Goal: Task Accomplishment & Management: Complete application form

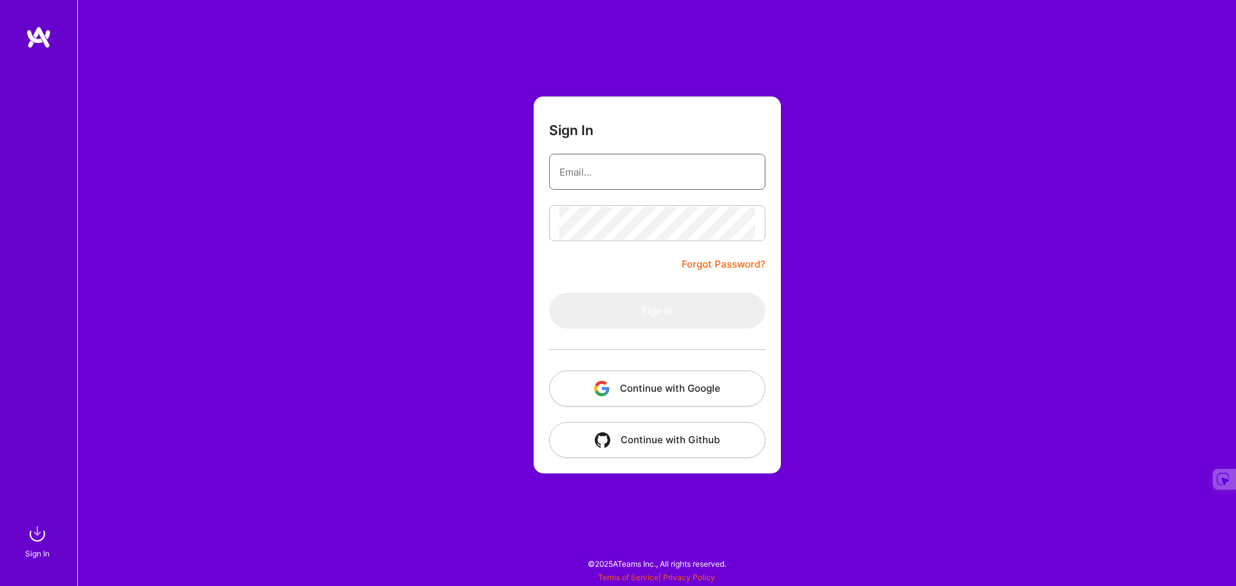
type input "[EMAIL_ADDRESS][DOMAIN_NAME]"
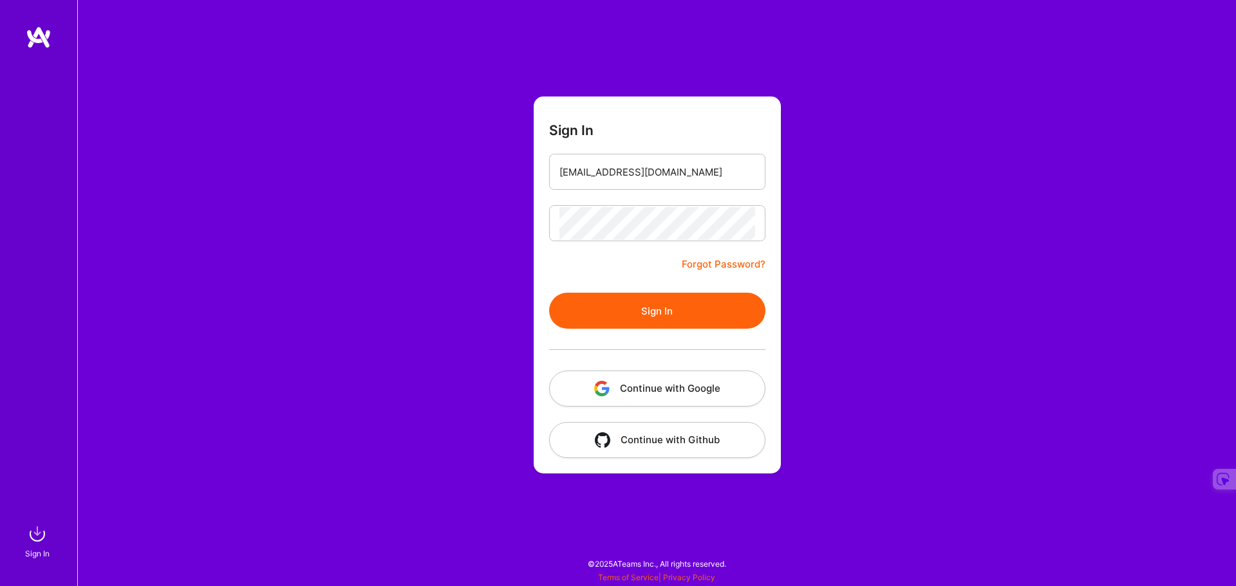
click at [680, 308] on button "Sign In" at bounding box center [657, 311] width 216 height 36
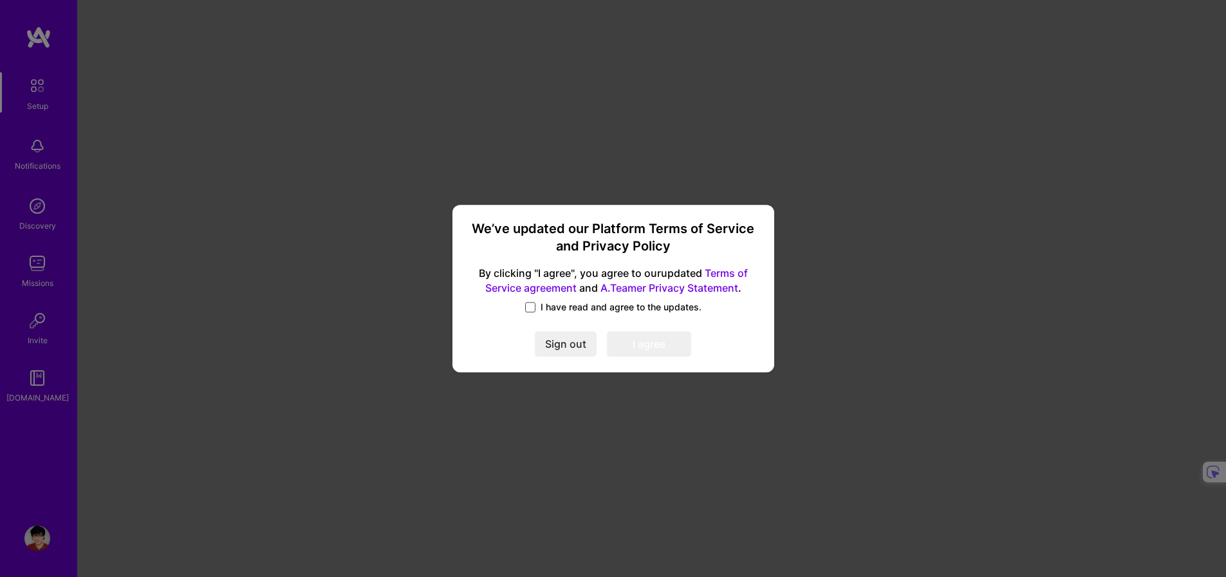
click at [532, 310] on span at bounding box center [530, 307] width 10 height 10
click at [0, 0] on input "I have read and agree to the updates." at bounding box center [0, 0] width 0 height 0
click at [618, 337] on button "I agree" at bounding box center [649, 344] width 84 height 26
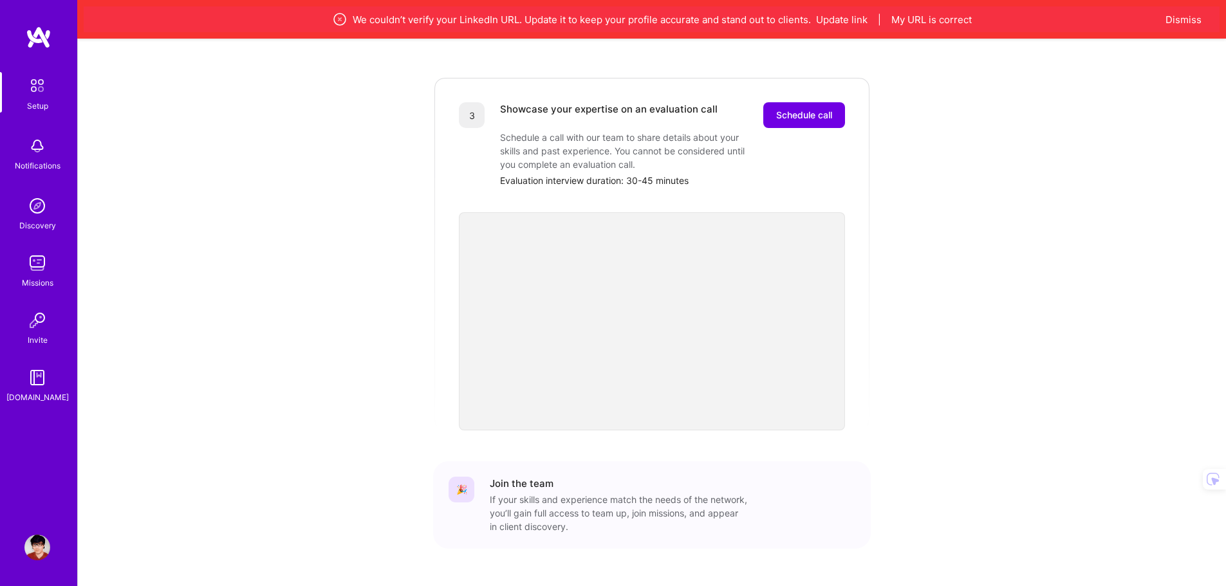
scroll to position [385, 0]
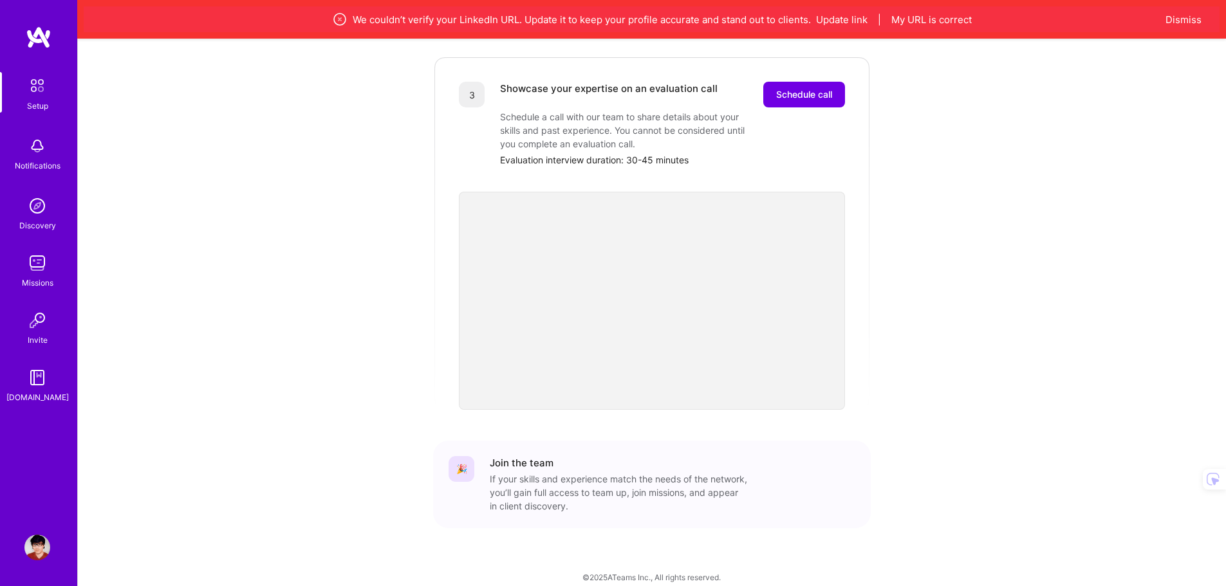
click at [42, 217] on img at bounding box center [37, 206] width 26 height 26
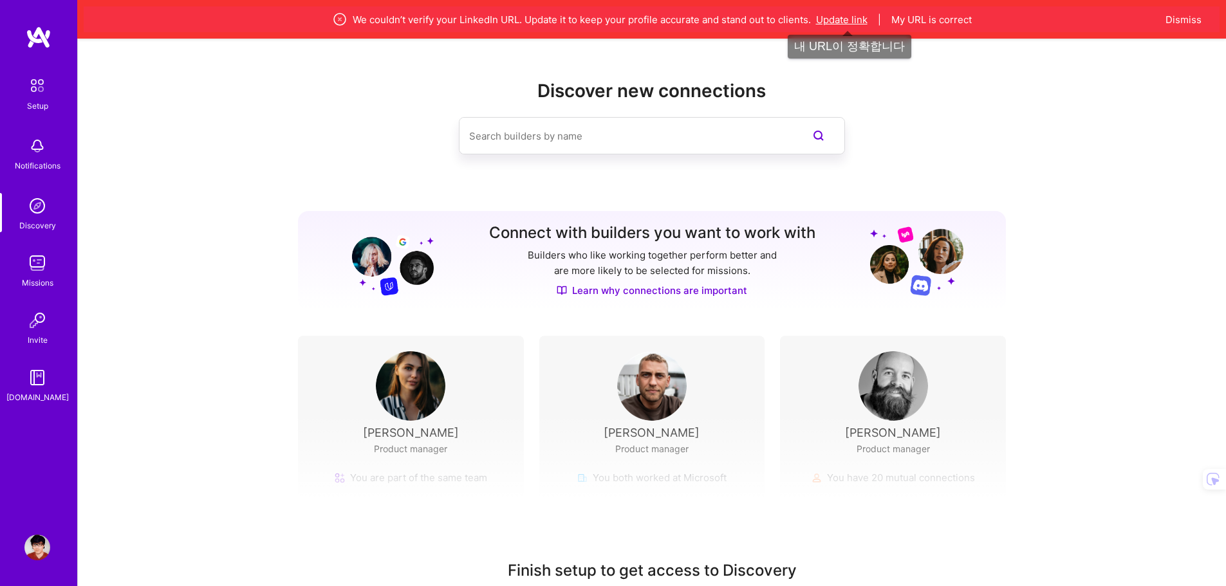
click at [848, 22] on button "Update link" at bounding box center [841, 20] width 51 height 14
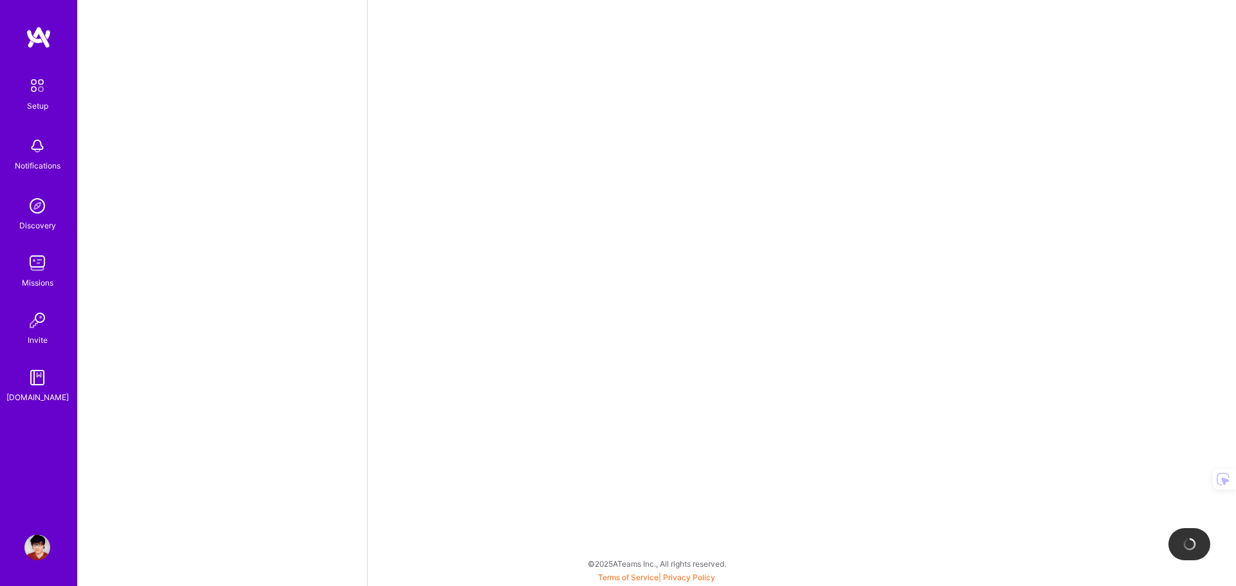
select select "US"
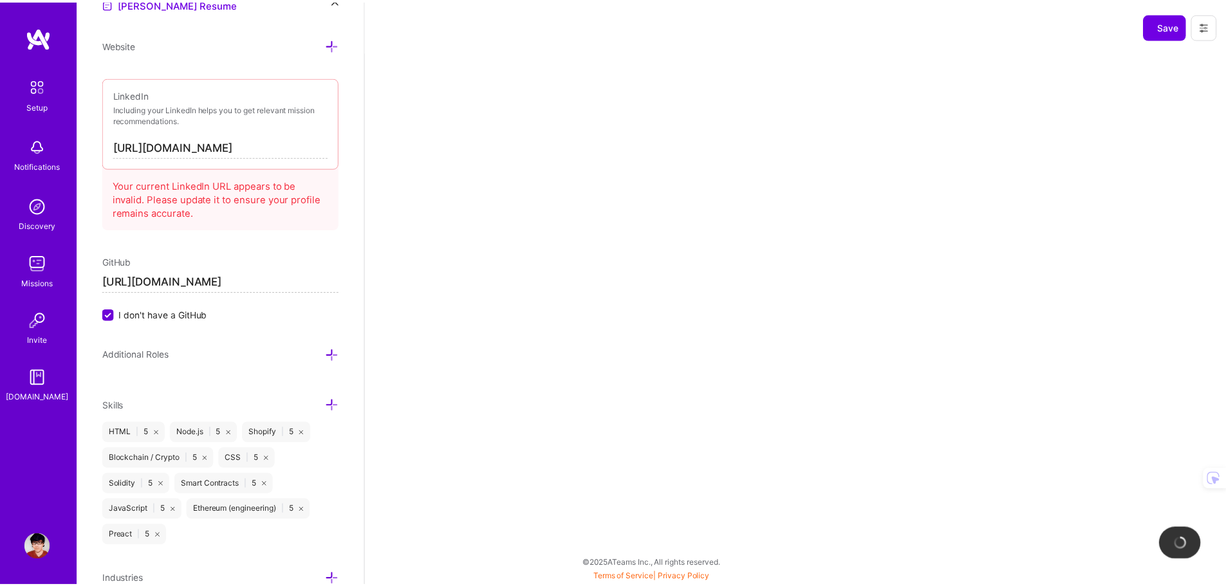
scroll to position [681, 0]
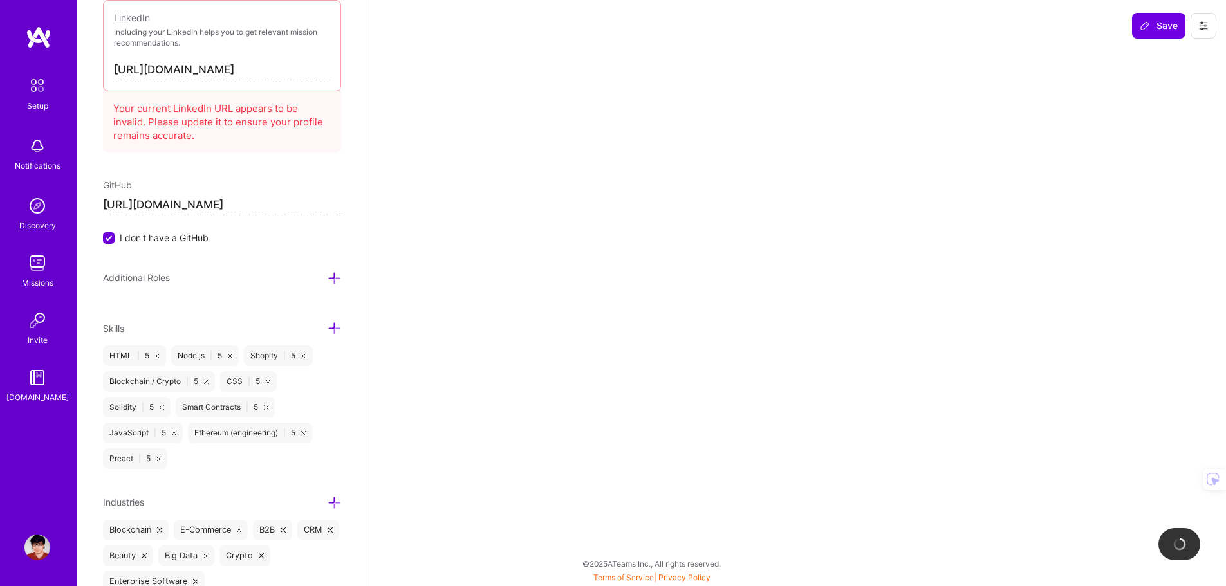
select select "Right Now"
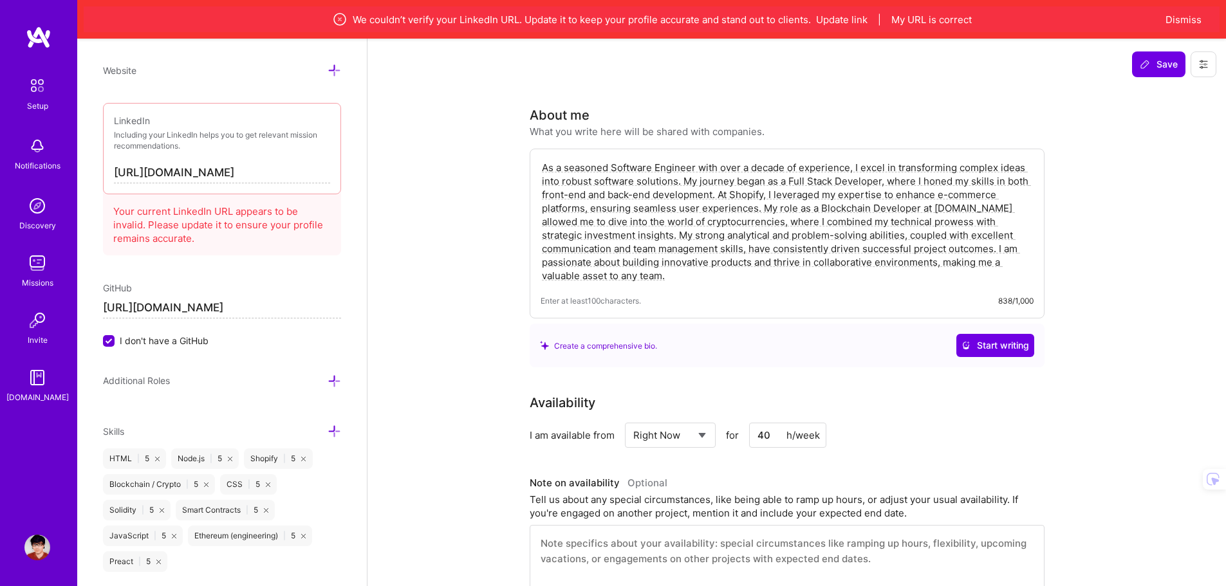
scroll to position [745, 0]
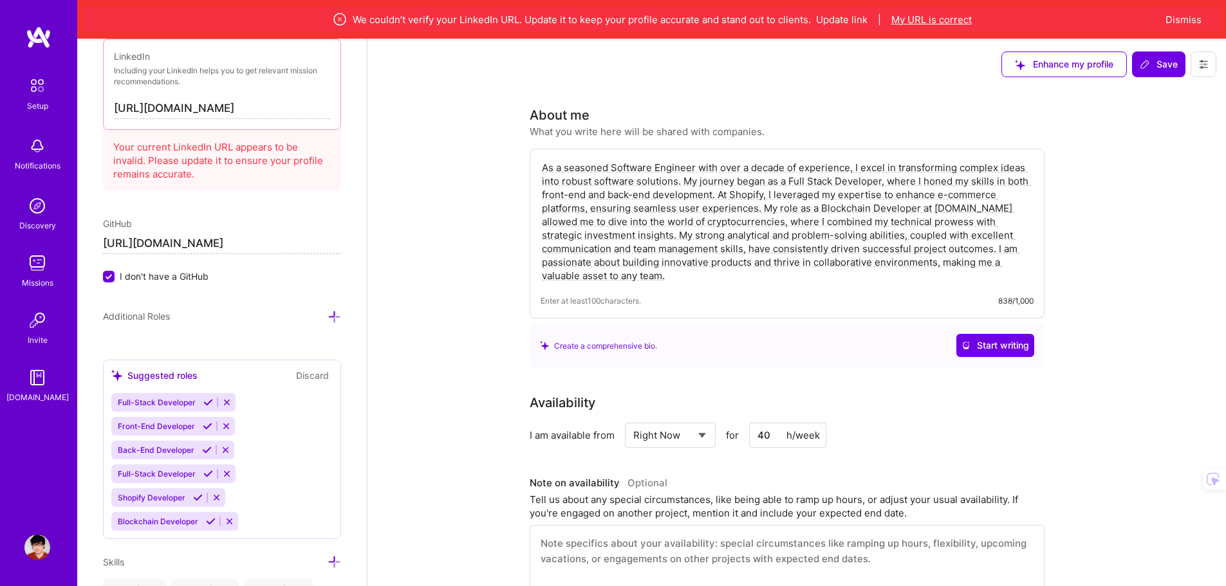
click at [921, 21] on button "My URL is correct" at bounding box center [931, 20] width 80 height 14
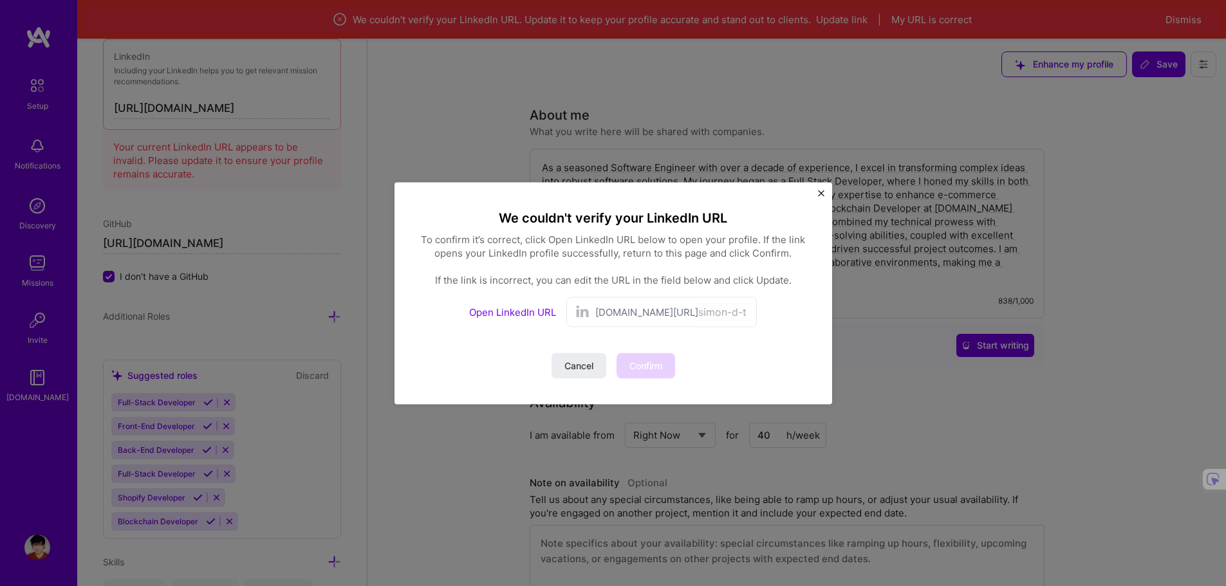
click at [822, 198] on button "Close" at bounding box center [821, 197] width 6 height 14
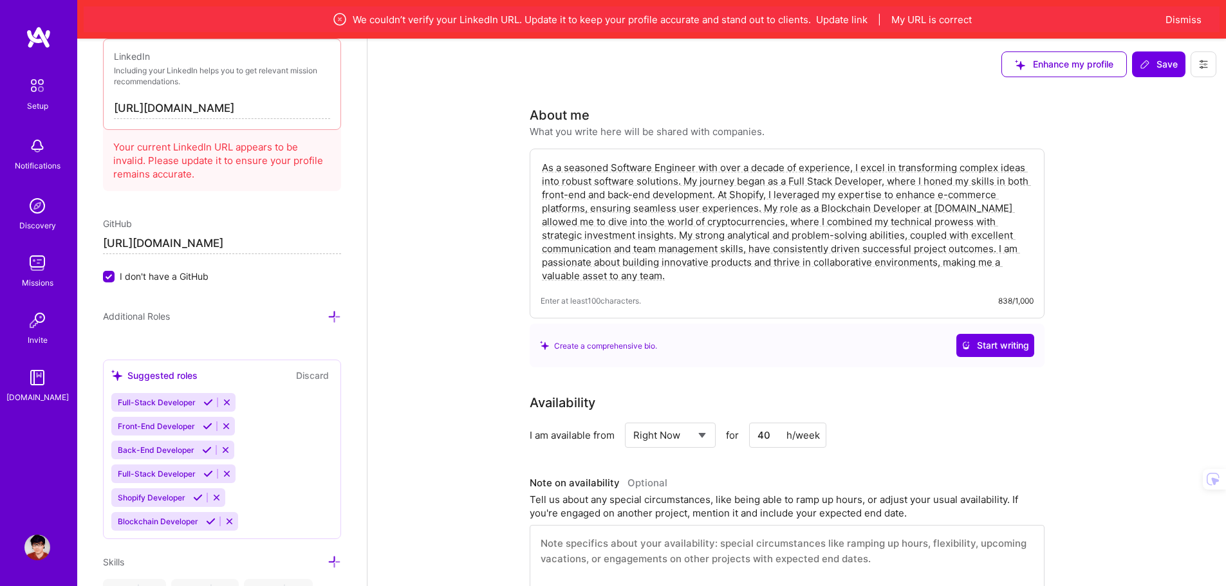
click at [41, 93] on img at bounding box center [37, 85] width 27 height 27
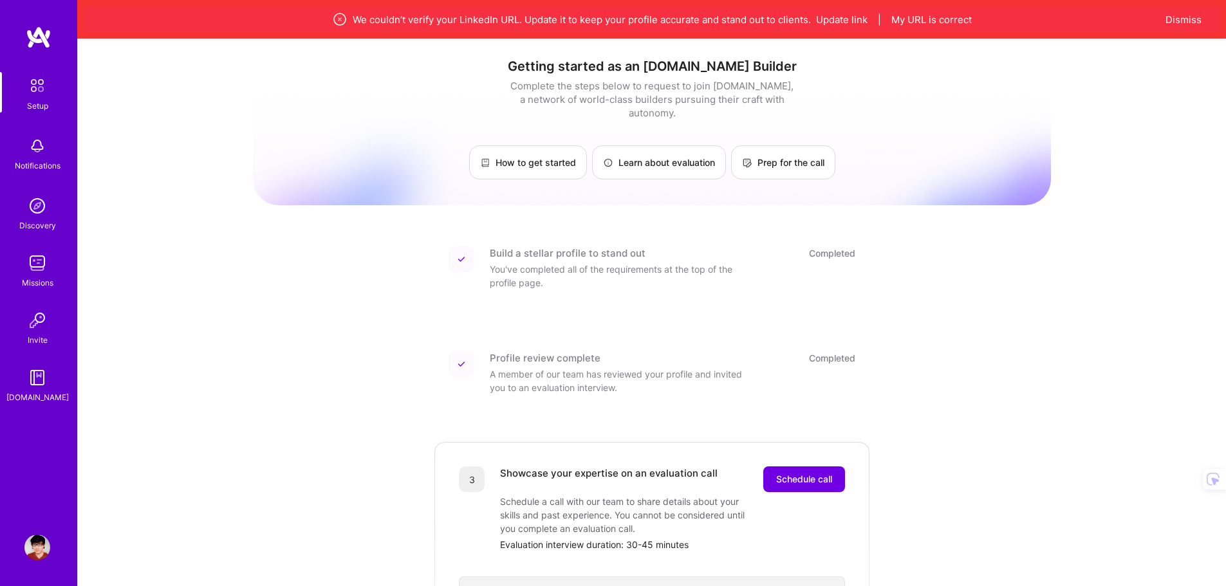
click at [23, 33] on link at bounding box center [38, 37] width 77 height 23
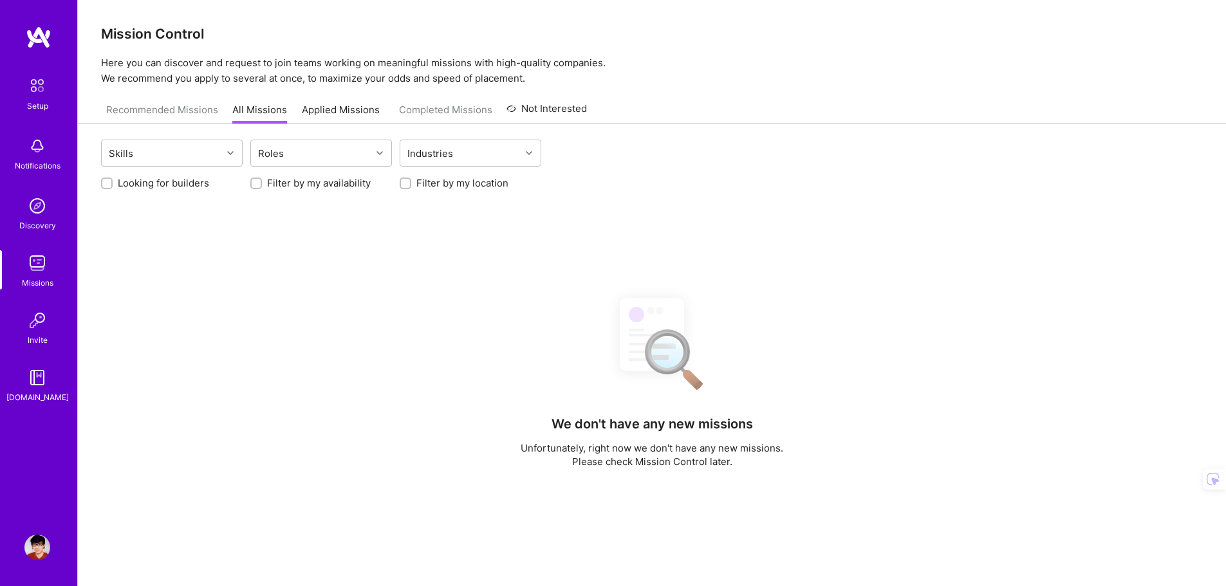
click at [41, 37] on img at bounding box center [39, 37] width 26 height 23
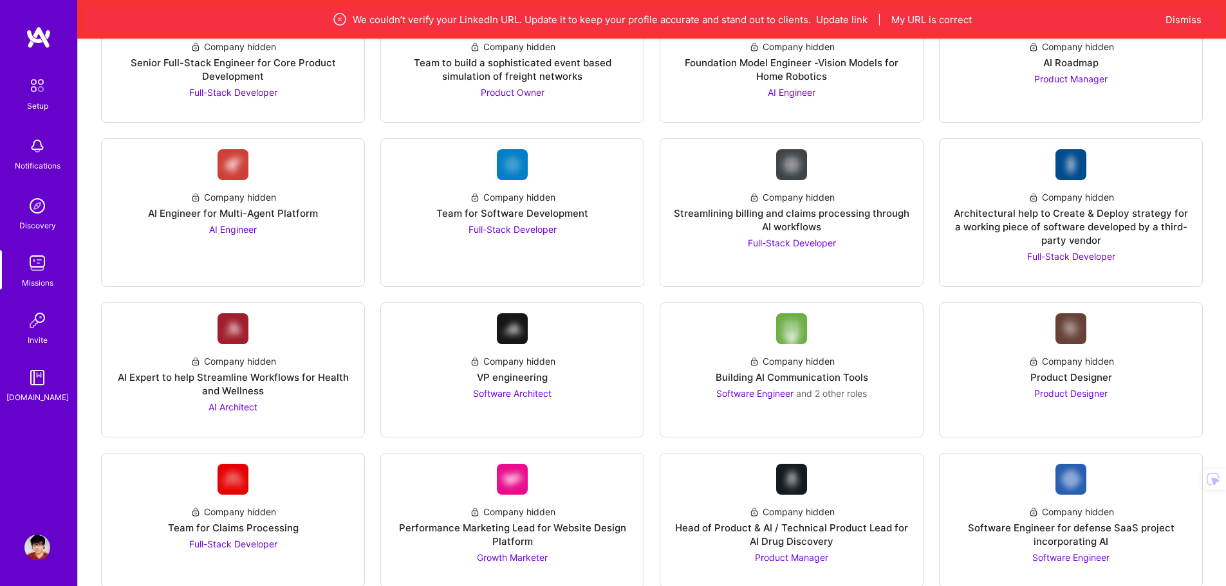
scroll to position [708, 0]
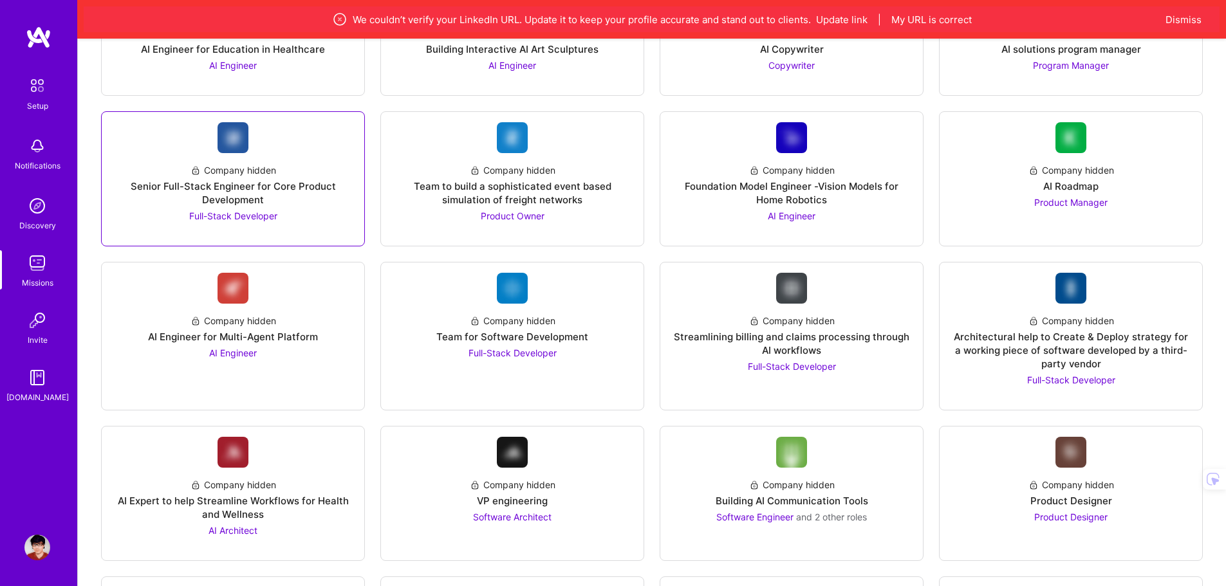
click at [255, 220] on span "Full-Stack Developer" at bounding box center [233, 215] width 88 height 11
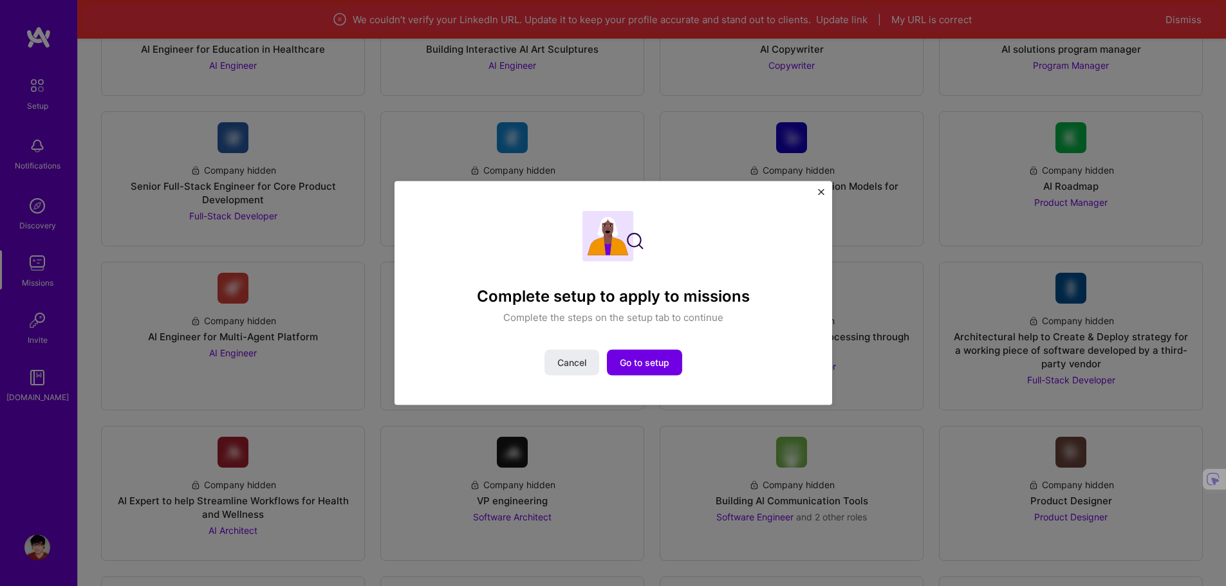
click at [823, 193] on img "Close" at bounding box center [821, 192] width 6 height 6
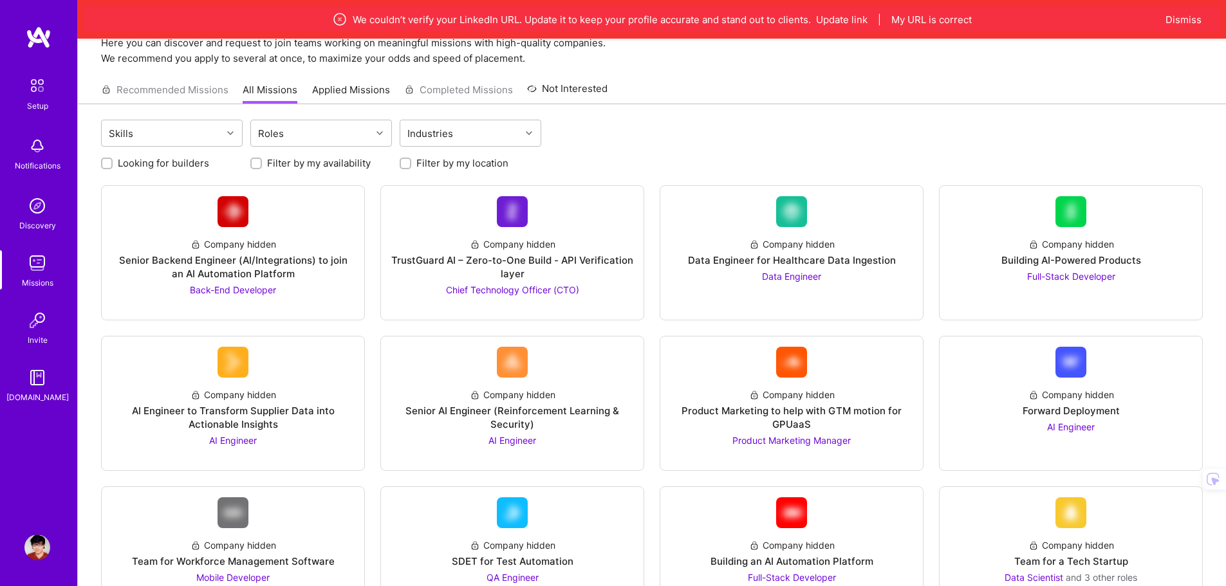
scroll to position [0, 0]
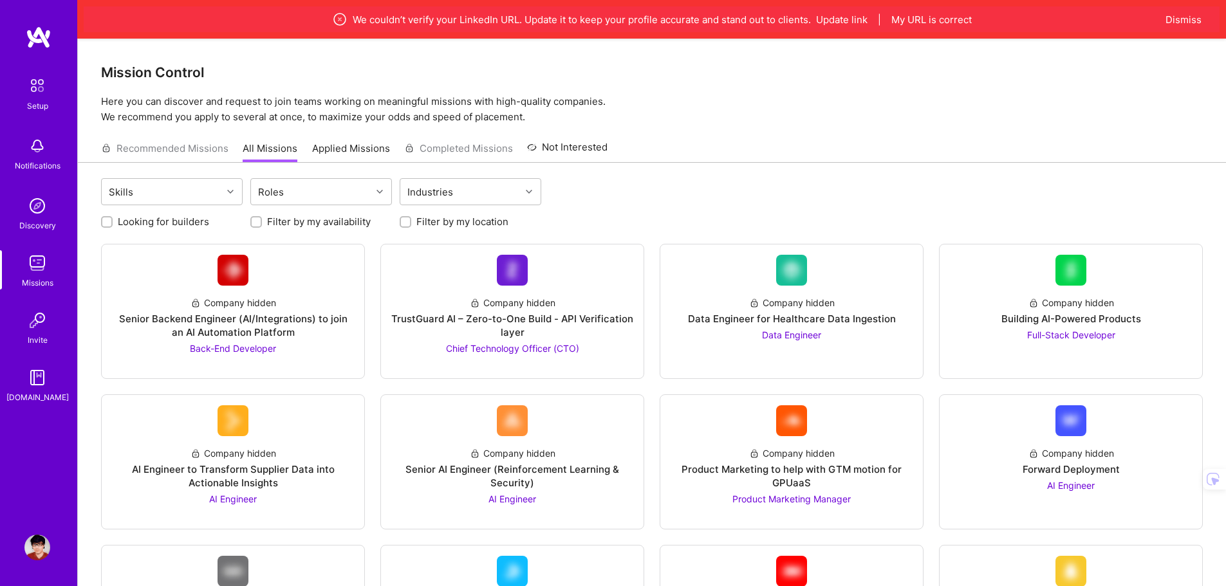
click at [41, 89] on img at bounding box center [37, 85] width 27 height 27
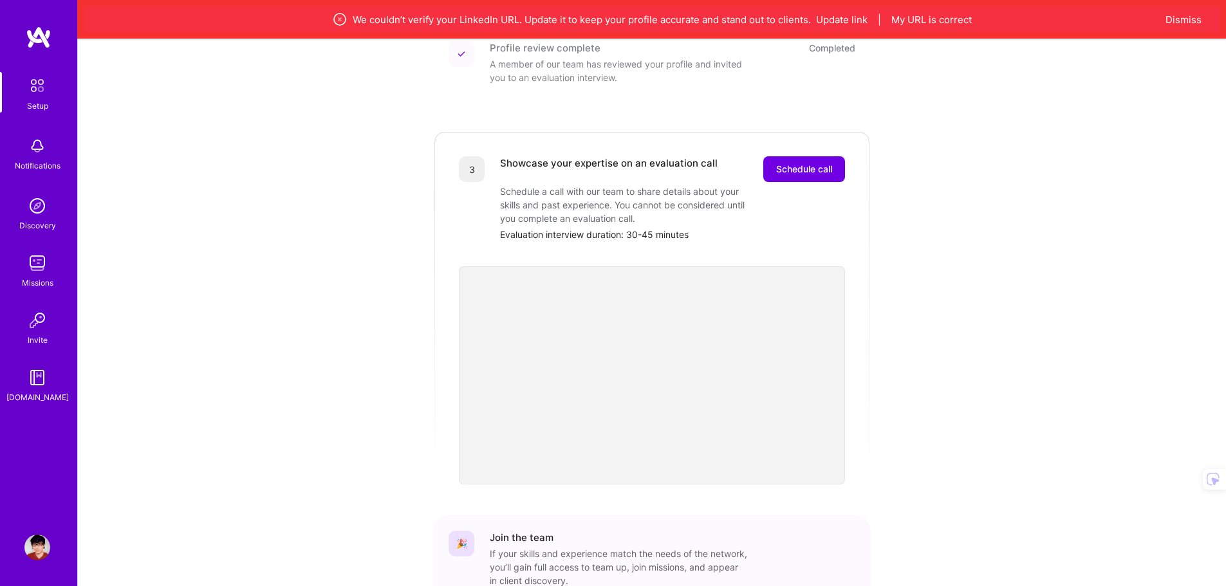
scroll to position [192, 0]
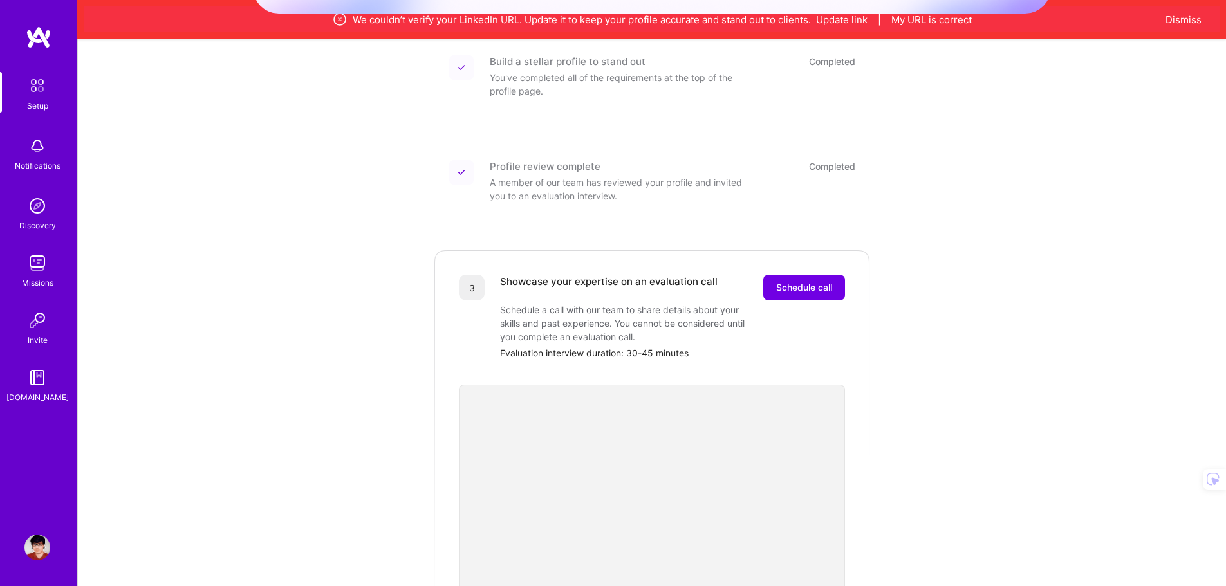
click at [42, 217] on img at bounding box center [37, 206] width 26 height 26
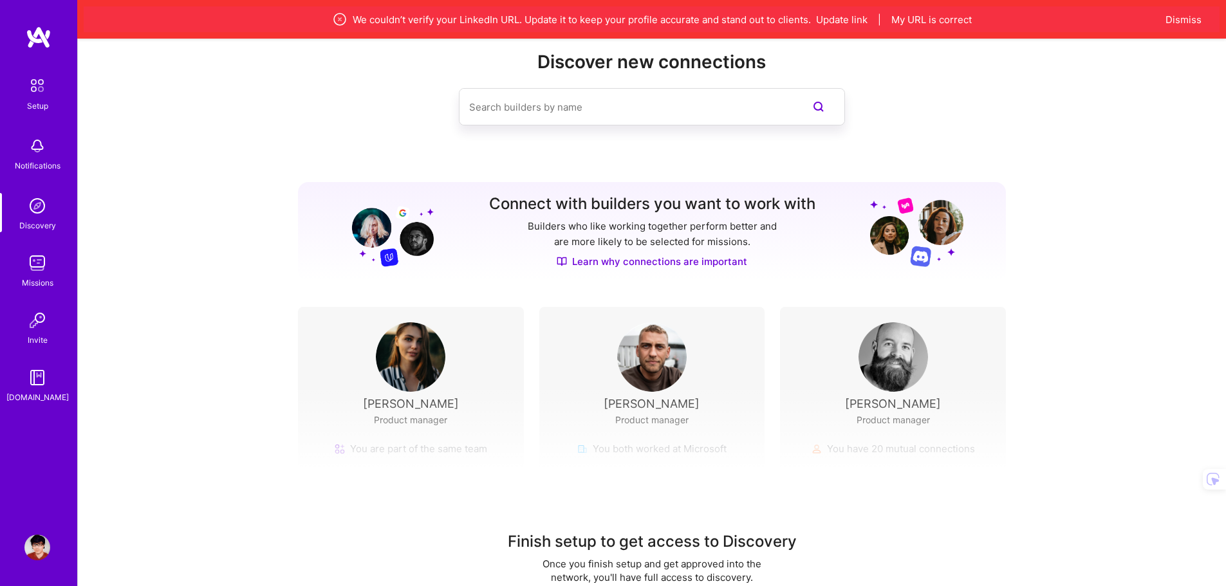
scroll to position [68, 0]
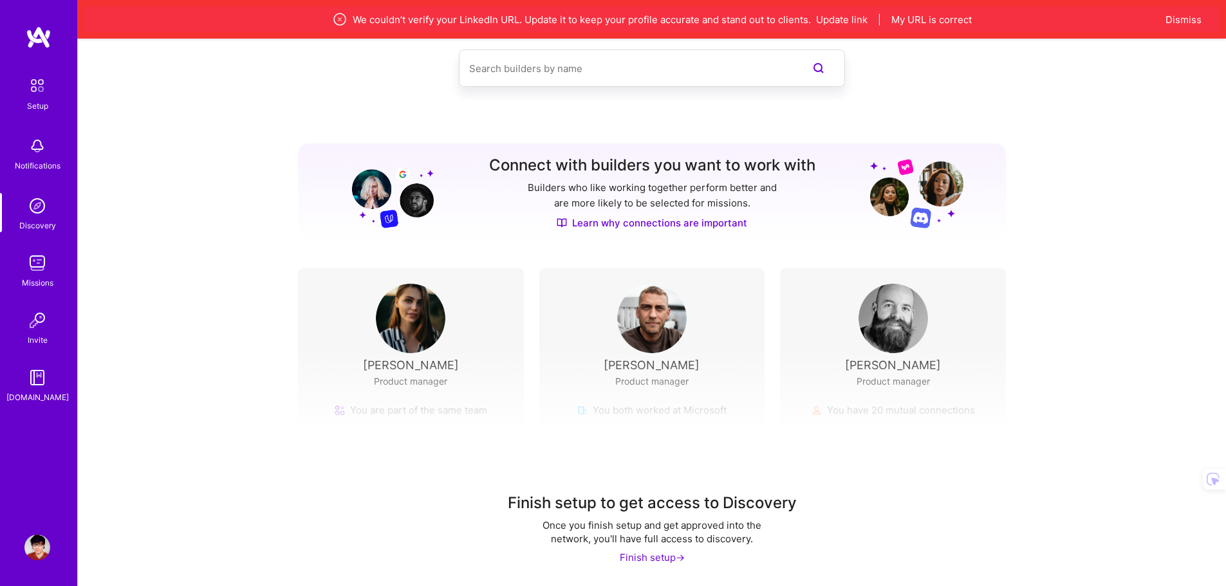
click at [567, 77] on input at bounding box center [626, 68] width 314 height 33
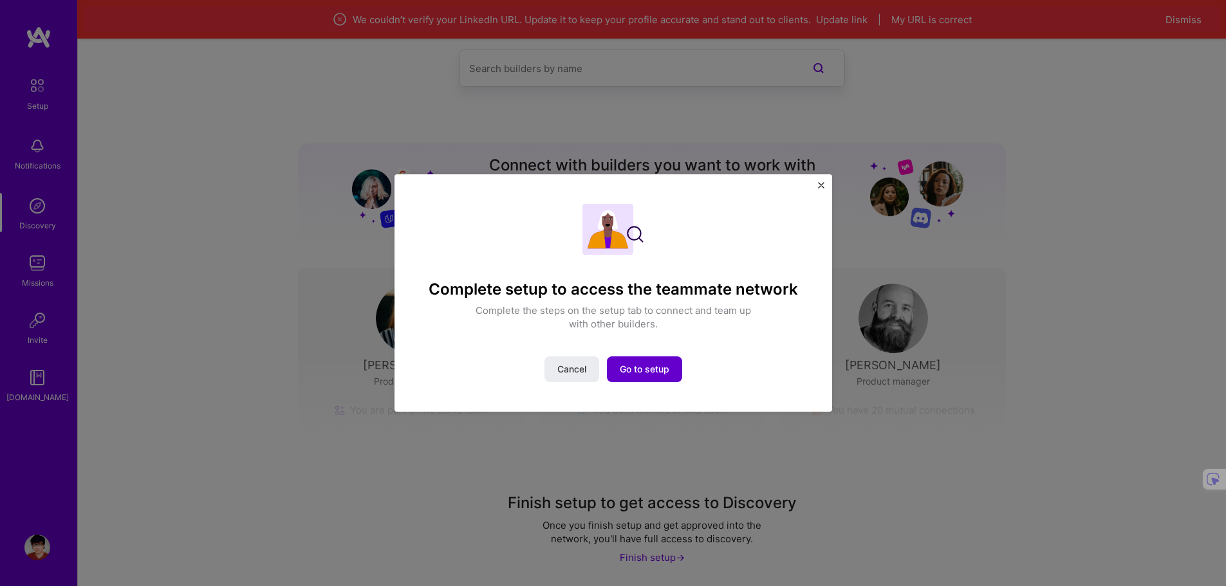
click at [649, 366] on span "Go to setup" at bounding box center [645, 369] width 50 height 13
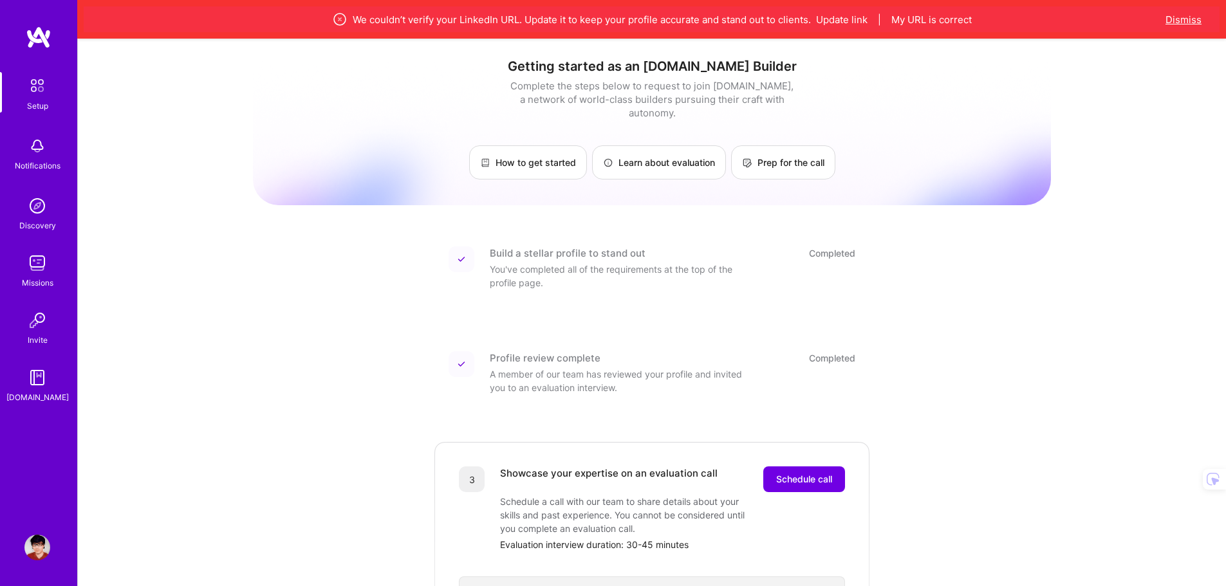
click at [1181, 14] on button "Dismiss" at bounding box center [1183, 20] width 36 height 14
